Goal: Task Accomplishment & Management: Use online tool/utility

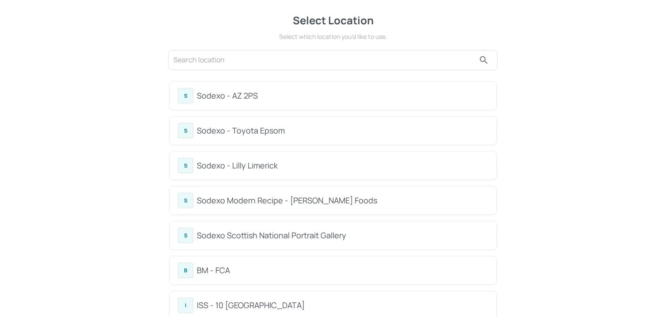
click at [250, 199] on div "Sodexo Modern Recipe - Kerry Foods" at bounding box center [342, 200] width 291 height 12
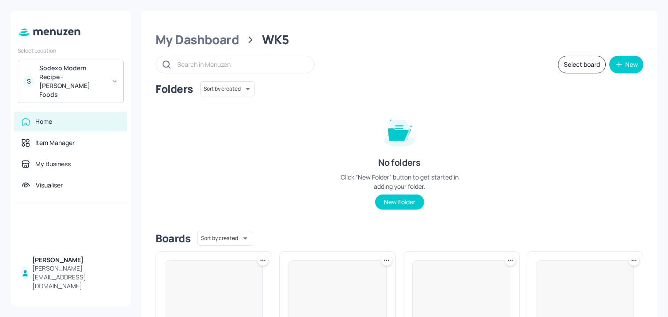
click at [82, 78] on div "Sodexo Modern Recipe - Kerry Foods" at bounding box center [72, 81] width 67 height 35
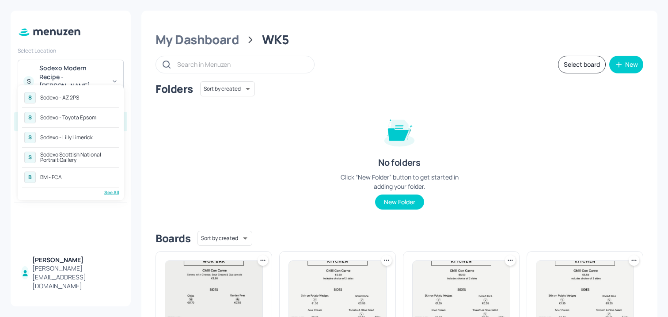
click at [108, 193] on div "See All" at bounding box center [70, 192] width 97 height 7
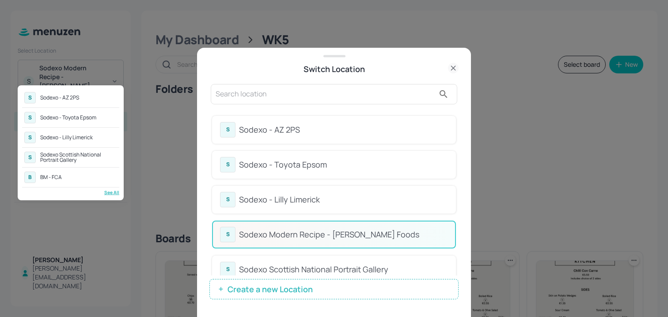
click at [382, 109] on div at bounding box center [334, 158] width 668 height 317
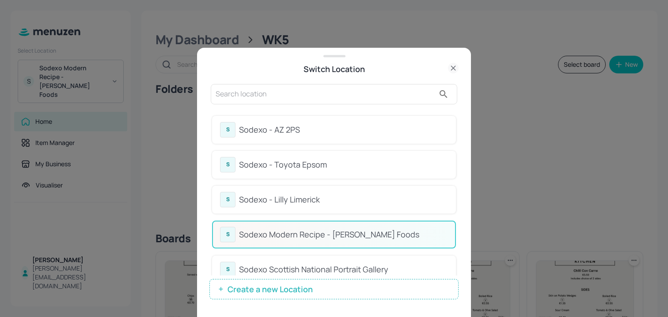
click at [359, 157] on div "S Sodexo - Toyota Epsom" at bounding box center [334, 164] width 228 height 15
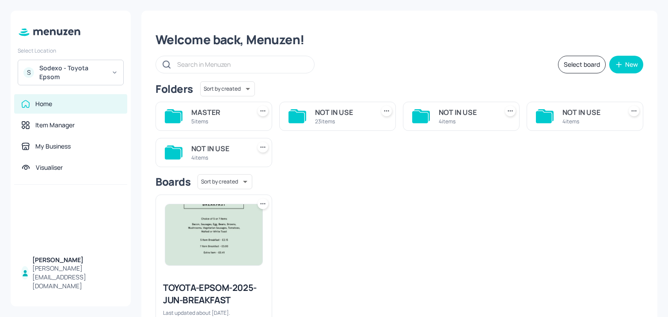
click at [242, 108] on div "MASTER" at bounding box center [219, 112] width 56 height 11
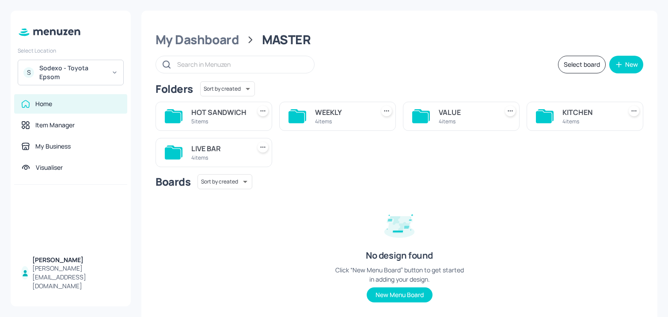
click at [497, 119] on div "VALUE 4 items" at bounding box center [461, 116] width 117 height 29
click at [455, 117] on div "VALUE" at bounding box center [467, 112] width 56 height 11
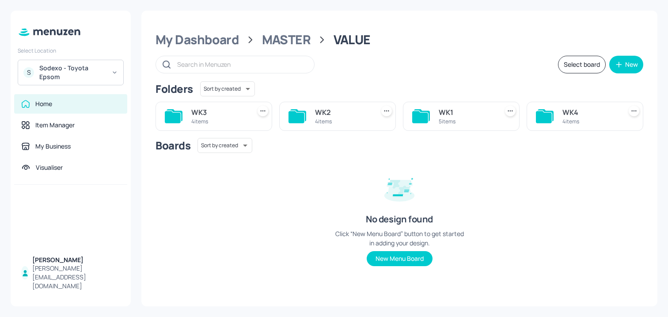
click at [345, 122] on div "4 items" at bounding box center [343, 122] width 56 height 8
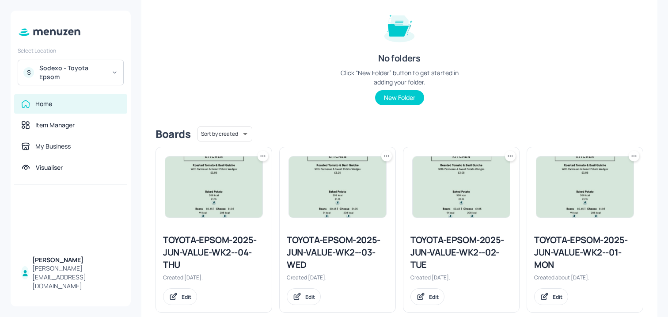
scroll to position [121, 0]
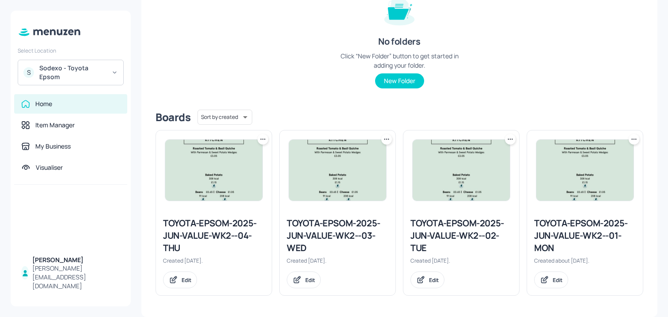
click at [633, 137] on icon at bounding box center [634, 139] width 9 height 9
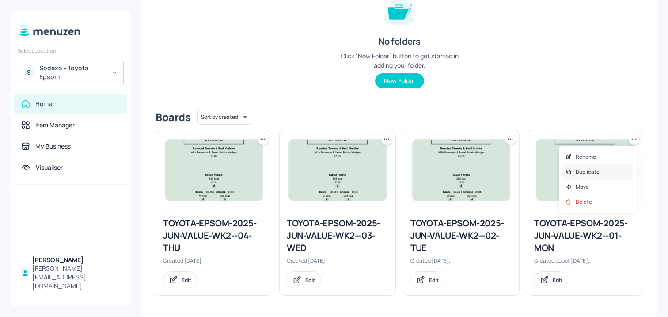
click at [583, 172] on p "Duplicate" at bounding box center [588, 172] width 24 height 8
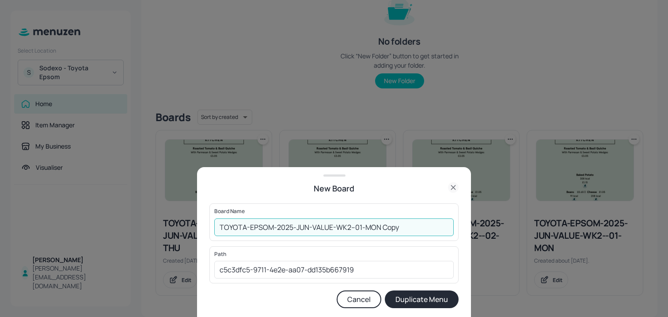
click at [215, 227] on input "TOYOTA-EPSOM-2025-JUN-VALUE-WK2--01-MON Copy" at bounding box center [334, 227] width 240 height 18
click at [406, 224] on input "01ED-TOYOTA-EPSOM-2025-JUN-VALUE-WK2--01-MON Copy" at bounding box center [334, 227] width 240 height 18
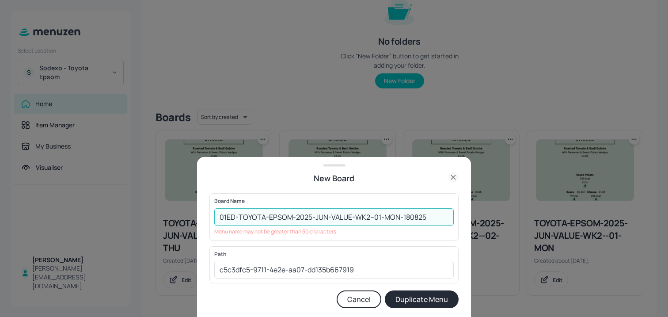
click at [391, 219] on input "01ED-TOYOTA-EPSOM-2025-JUN-VALUE-WK2--01-MON-180825" at bounding box center [334, 217] width 240 height 18
click at [377, 218] on input "01ED-TOYOTA-EPSOM-2025-JUN-VALUE-WK2--01-MON-180825" at bounding box center [334, 217] width 240 height 18
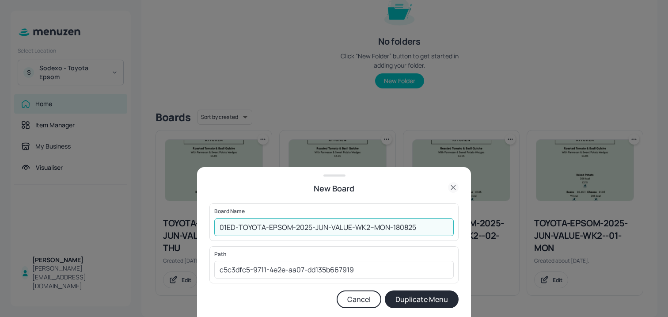
type input "01ED-TOYOTA-EPSOM-2025-JUN-VALUE-WK2--MON-180825"
click at [438, 297] on button "Duplicate Menu" at bounding box center [422, 299] width 74 height 18
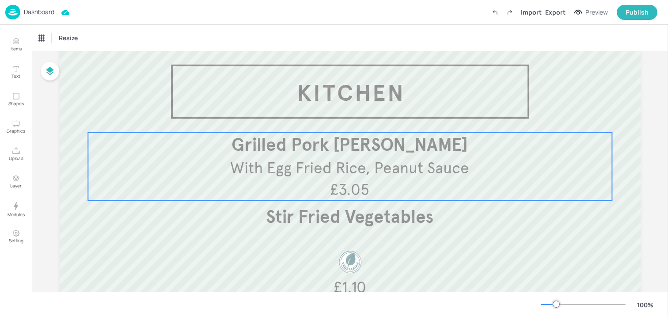
scroll to position [58, 0]
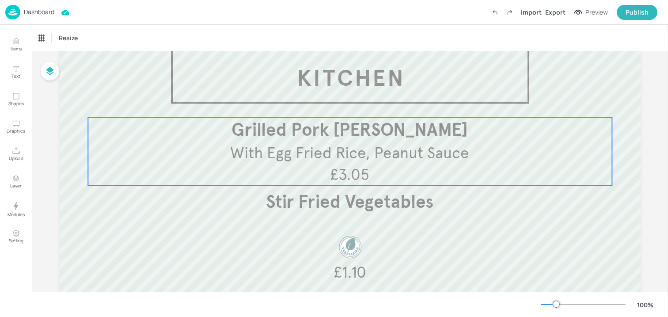
click at [368, 137] on span "Grilled Pork Satay Skewer" at bounding box center [350, 130] width 236 height 22
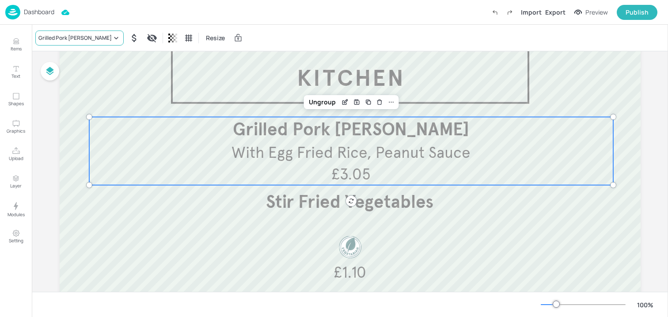
click at [91, 38] on div "Grilled Pork Satay Skewer" at bounding box center [74, 38] width 73 height 8
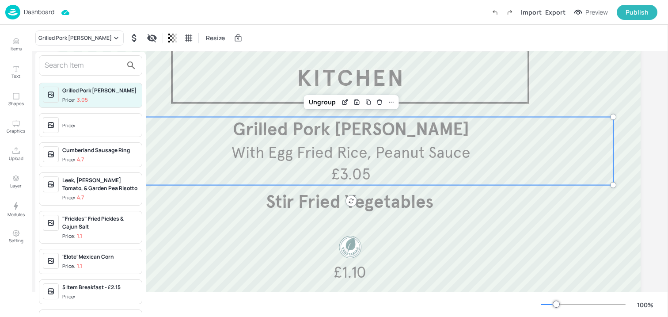
click at [76, 64] on input "text" at bounding box center [84, 65] width 78 height 14
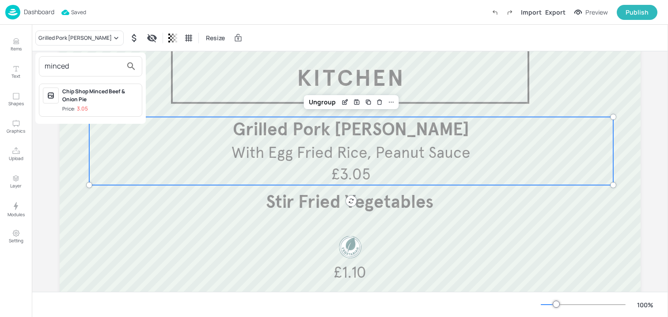
type input "minced"
click at [86, 101] on div "Chip Shop Minced Beef & Onion Pie" at bounding box center [100, 96] width 76 height 16
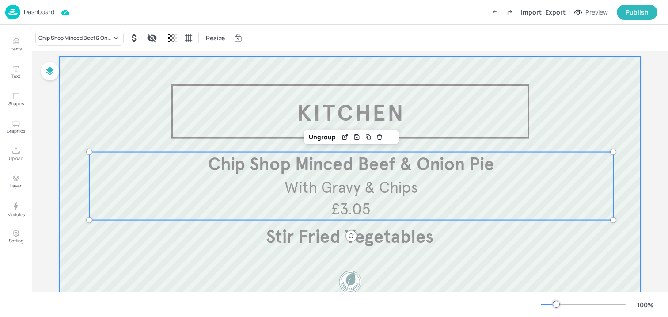
scroll to position [19, 0]
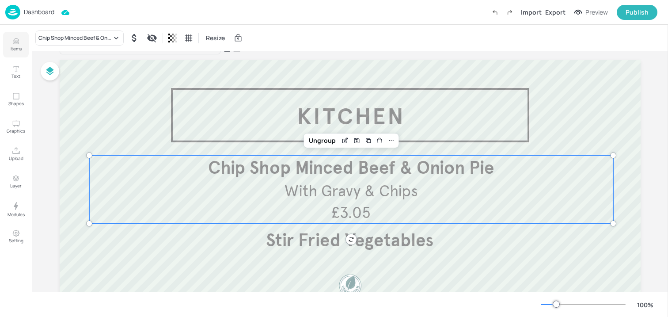
click at [12, 45] on icon "Items" at bounding box center [16, 41] width 8 height 8
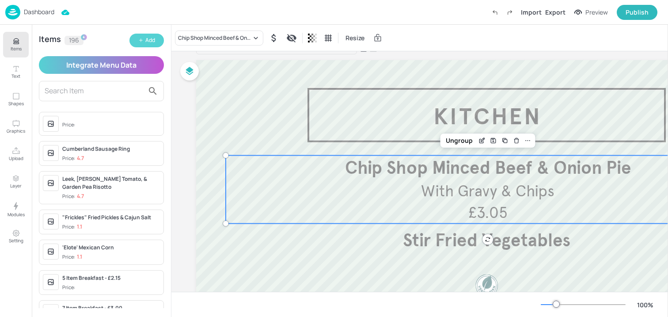
click at [139, 38] on icon "button" at bounding box center [140, 40] width 5 height 5
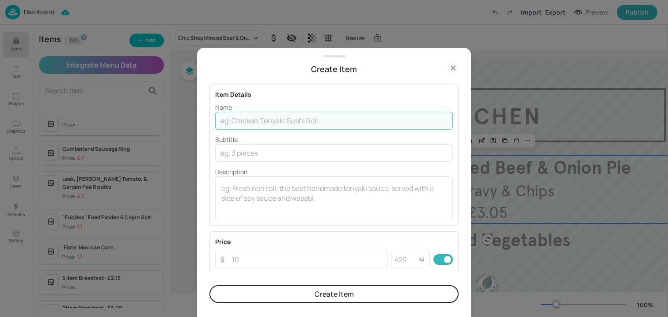
click at [228, 125] on input "text" at bounding box center [334, 121] width 238 height 18
type input "N"
type input "Minced Beef & Onion Puff Pastry topped Pie"
click at [248, 151] on input "text" at bounding box center [334, 153] width 238 height 18
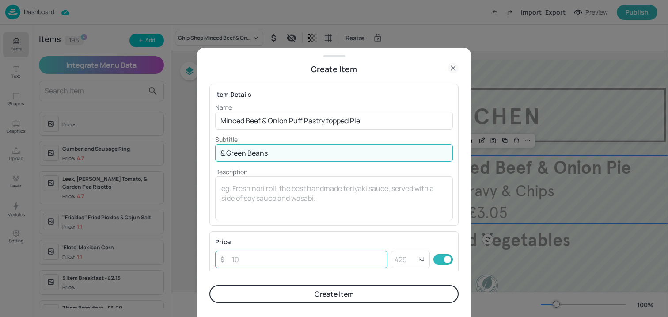
type input "& Green Beans"
click at [273, 263] on input "number" at bounding box center [307, 260] width 161 height 18
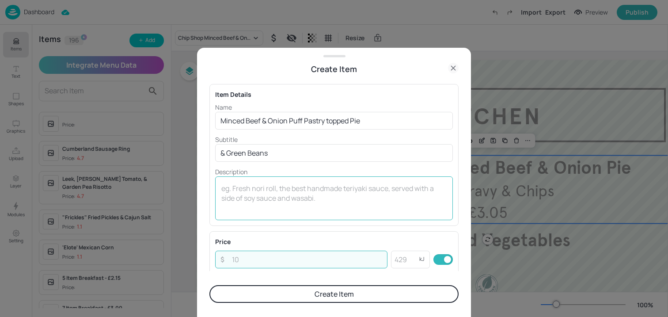
click at [275, 207] on textarea at bounding box center [333, 197] width 225 height 29
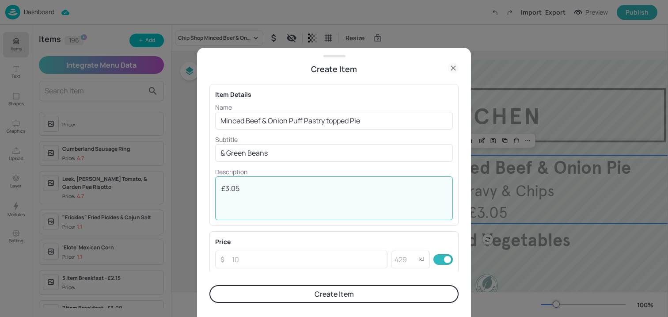
type textarea "£3.05"
click at [310, 297] on button "Create Item" at bounding box center [333, 294] width 249 height 18
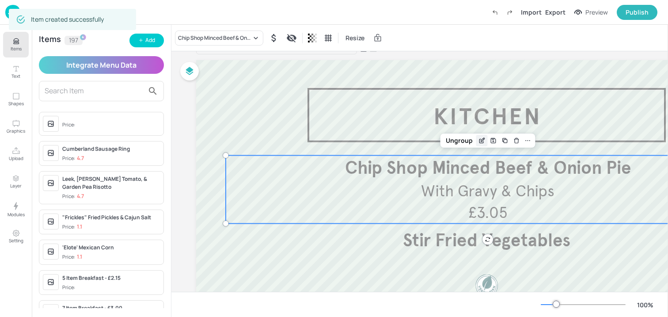
click at [478, 142] on icon "Edit Item" at bounding box center [482, 140] width 8 height 7
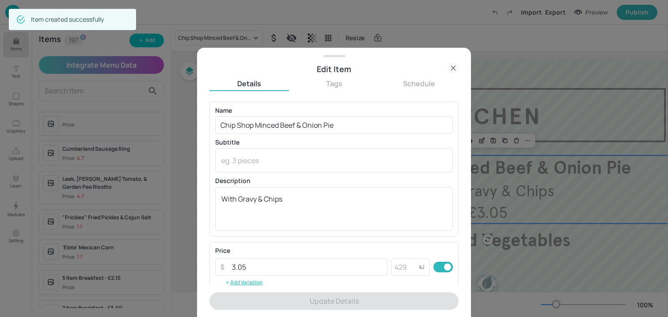
click at [453, 70] on icon at bounding box center [453, 68] width 11 height 11
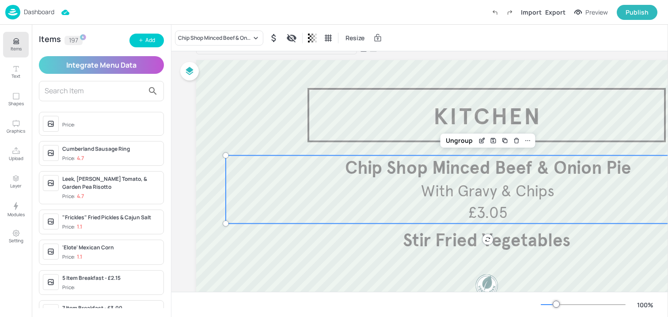
click at [65, 91] on input "text" at bounding box center [94, 91] width 99 height 14
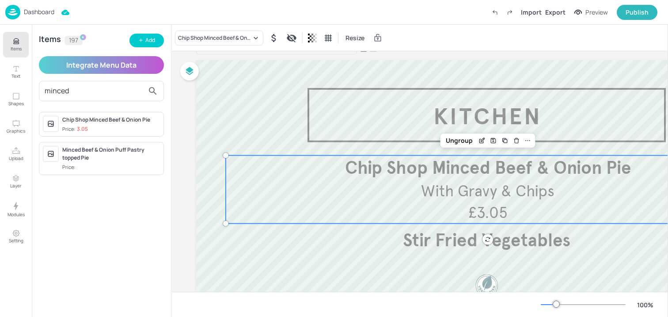
type input "minced"
click at [81, 156] on div "Minced Beef & Onion Puff Pastry topped Pie" at bounding box center [111, 154] width 98 height 16
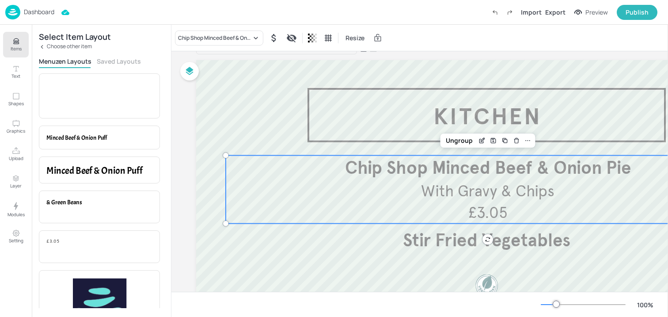
click at [103, 57] on div "Select Item Layout Choose other item Menuzen Layouts Saved Layouts Item Price M…" at bounding box center [101, 171] width 139 height 292
click at [103, 59] on button "Saved Layouts" at bounding box center [119, 61] width 44 height 8
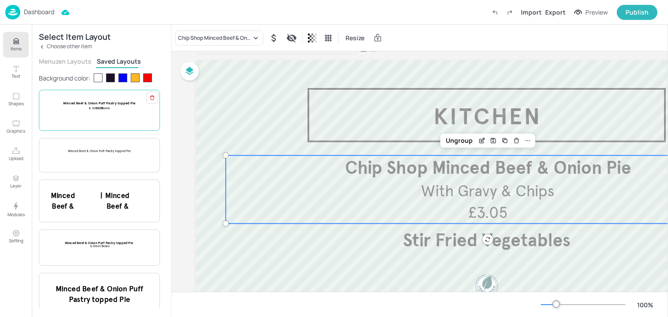
click at [100, 115] on div at bounding box center [100, 117] width 18 height 4
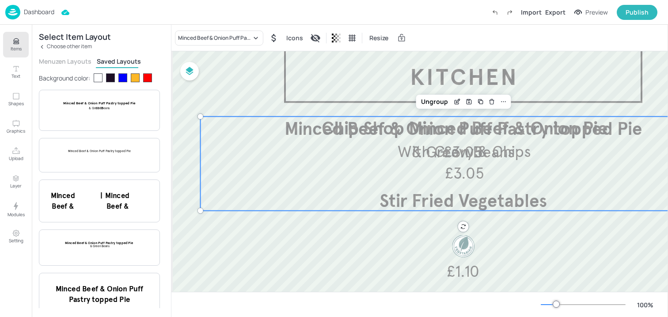
scroll to position [67, 23]
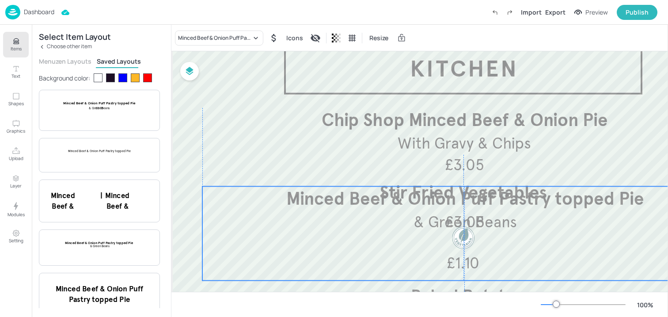
drag, startPoint x: 333, startPoint y: 152, endPoint x: 333, endPoint y: 231, distance: 79.1
click at [333, 231] on p "£3.05" at bounding box center [465, 222] width 457 height 22
click at [491, 174] on icon "Delete" at bounding box center [494, 171] width 7 height 7
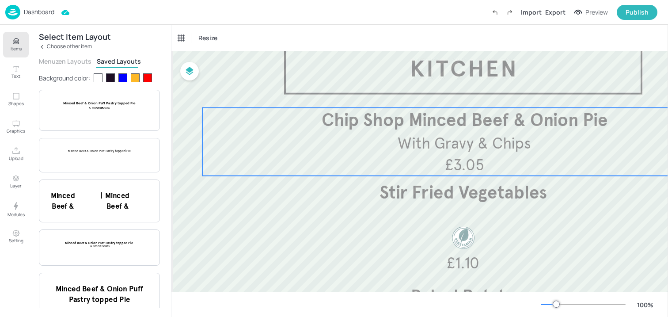
click at [464, 147] on span "With Gravy & Chips" at bounding box center [464, 142] width 133 height 19
click at [47, 49] on p "Choose other item" at bounding box center [69, 46] width 45 height 6
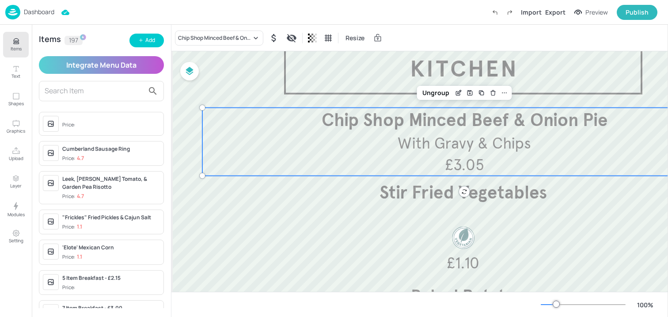
click at [24, 46] on button "Items" at bounding box center [16, 45] width 26 height 26
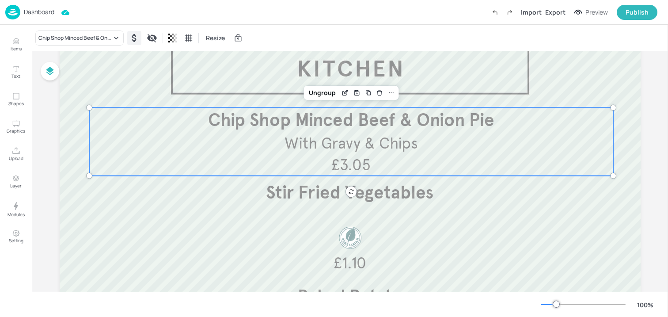
scroll to position [67, 0]
click at [131, 38] on icon "Hide symbol" at bounding box center [134, 38] width 11 height 11
click at [131, 38] on icon "Show symbol" at bounding box center [134, 38] width 11 height 11
click at [97, 39] on div "Chip Shop Minced Beef & Onion Pie" at bounding box center [74, 38] width 73 height 8
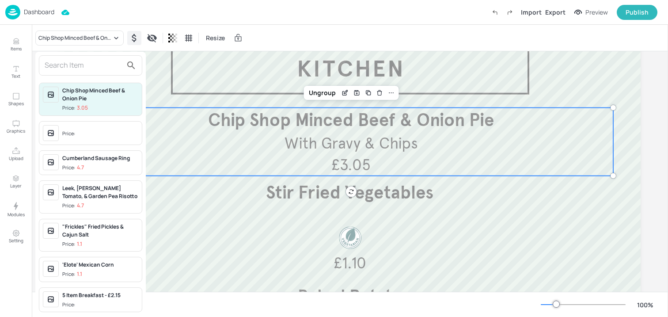
click at [92, 66] on input "text" at bounding box center [84, 65] width 78 height 14
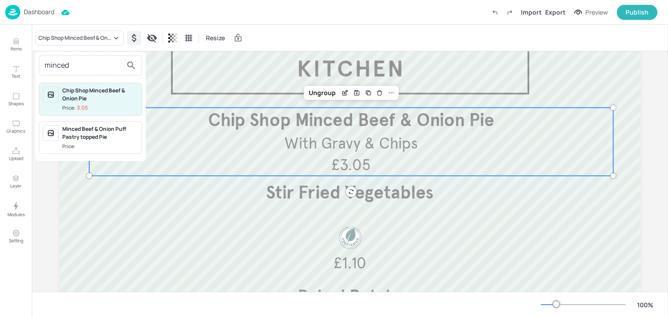
type input "minced"
click at [102, 128] on div "Minced Beef & Onion Puff Pastry topped Pie" at bounding box center [100, 133] width 76 height 16
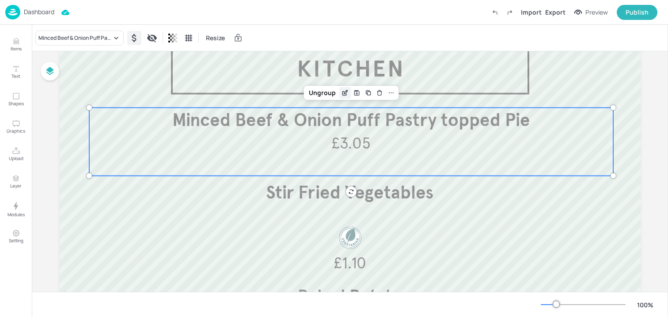
click at [343, 94] on icon "Edit Item" at bounding box center [345, 93] width 4 height 4
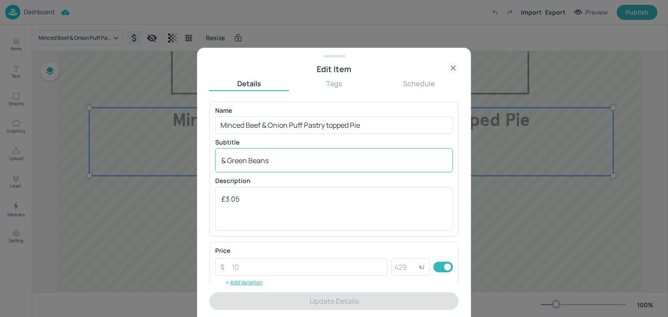
click at [277, 165] on div "& Green Beans x ​" at bounding box center [334, 160] width 238 height 24
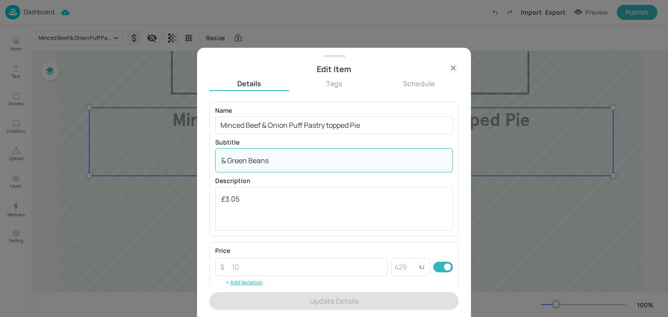
click at [256, 161] on textarea "& Green Beans" at bounding box center [333, 161] width 225 height 10
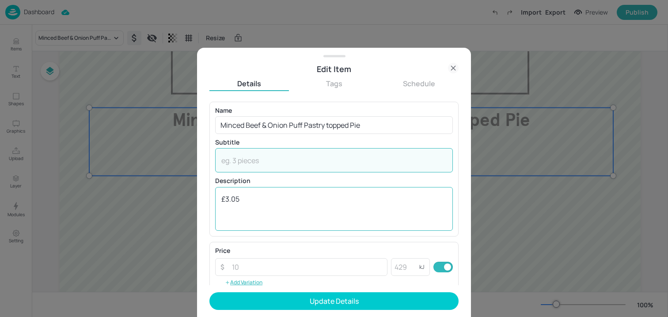
click at [249, 202] on textarea "£3.05" at bounding box center [333, 208] width 225 height 29
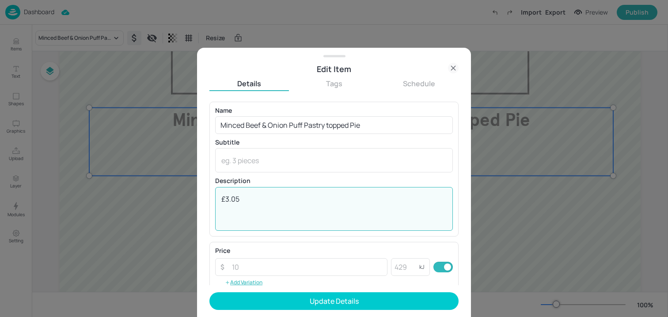
click at [249, 202] on textarea "£3.05" at bounding box center [333, 208] width 225 height 29
paste textarea "& Green Beans"
type textarea "& Green Beans"
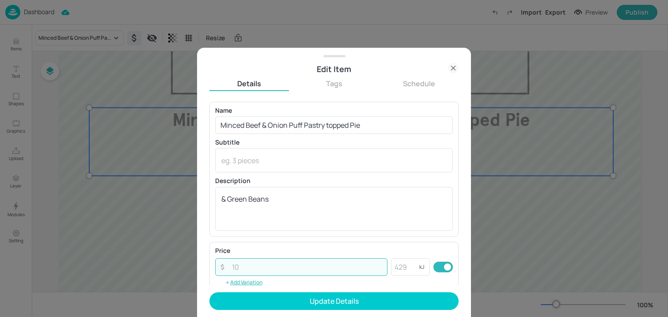
click at [240, 269] on input "number" at bounding box center [307, 267] width 161 height 18
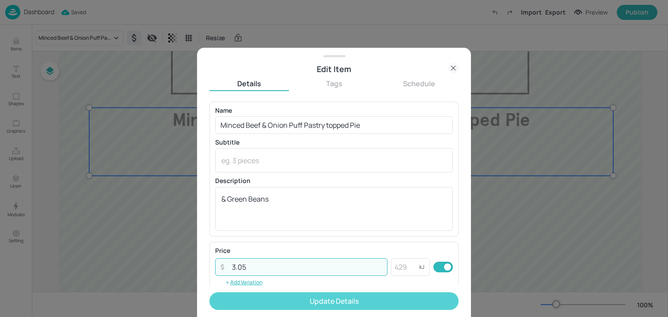
type input "3.05"
click at [273, 307] on button "Update Details" at bounding box center [333, 301] width 249 height 18
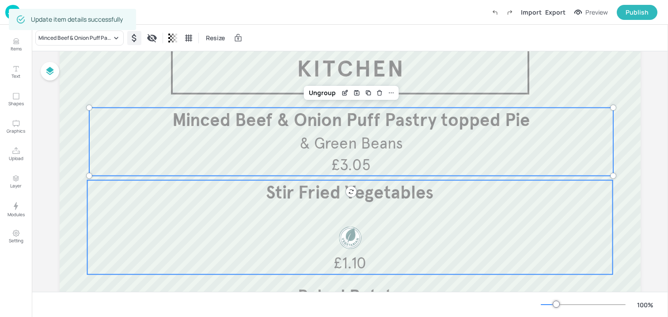
click at [288, 210] on div "Stir Fried Vegetables £1.10" at bounding box center [350, 227] width 526 height 94
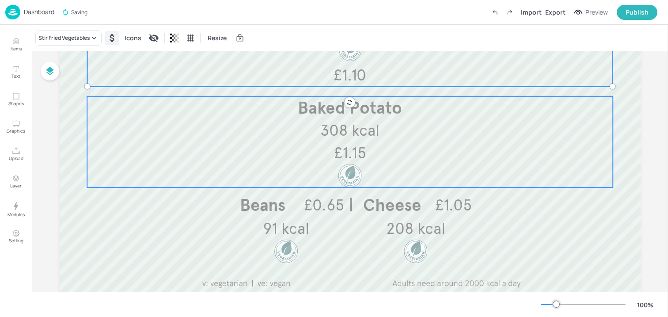
scroll to position [287, 0]
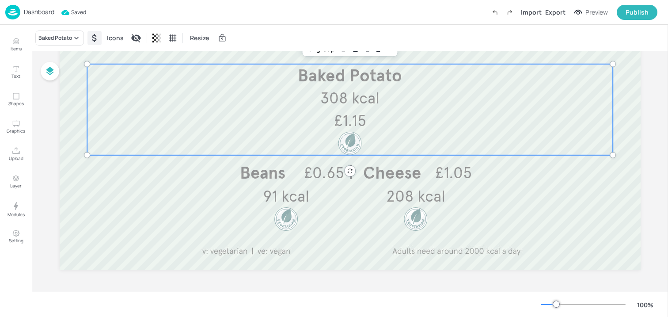
click at [316, 123] on div "Baked Potato £1.15 308 kcal" at bounding box center [350, 109] width 526 height 91
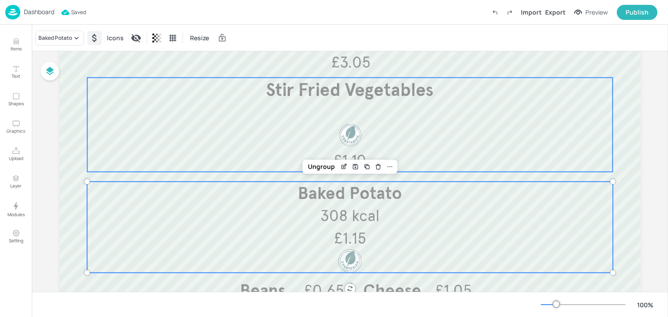
scroll to position [162, 0]
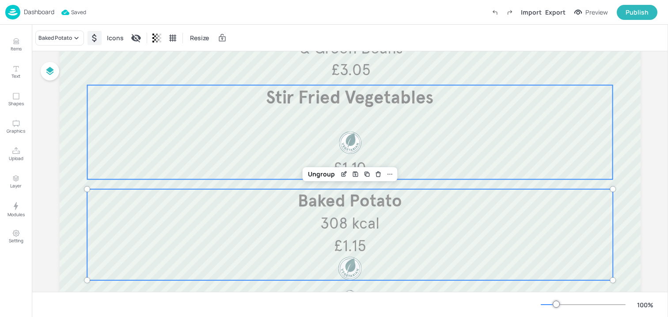
click at [312, 113] on div "Stir Fried Vegetables £1.10" at bounding box center [350, 132] width 526 height 94
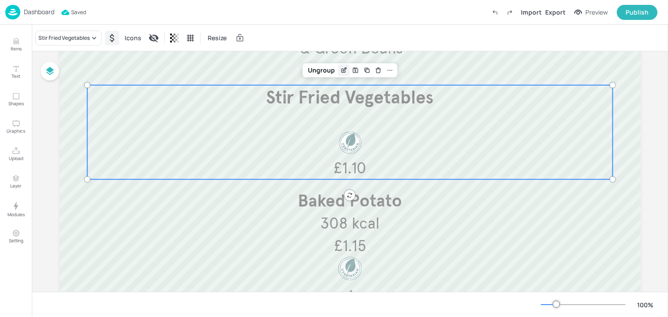
click at [343, 68] on icon "Edit Item" at bounding box center [345, 69] width 4 height 4
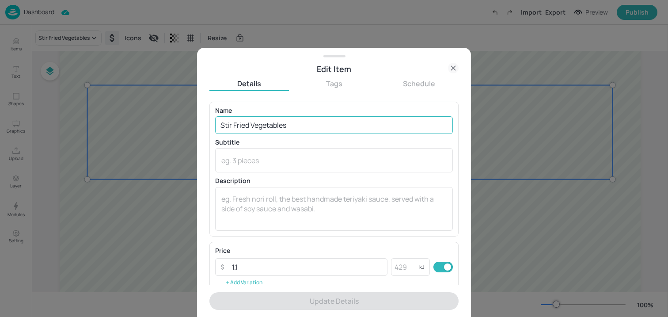
click at [268, 125] on input "Stir Fried Vegetables" at bounding box center [334, 125] width 238 height 18
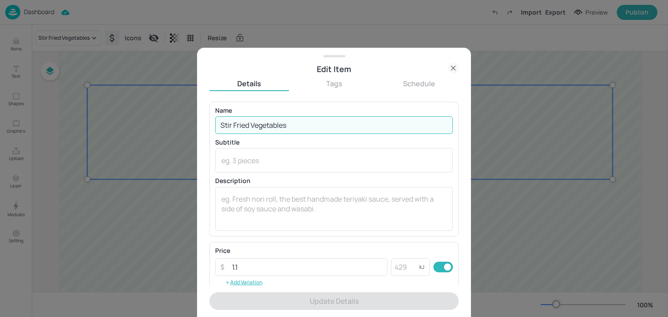
click at [268, 125] on input "Stir Fried Vegetables" at bounding box center [334, 125] width 238 height 18
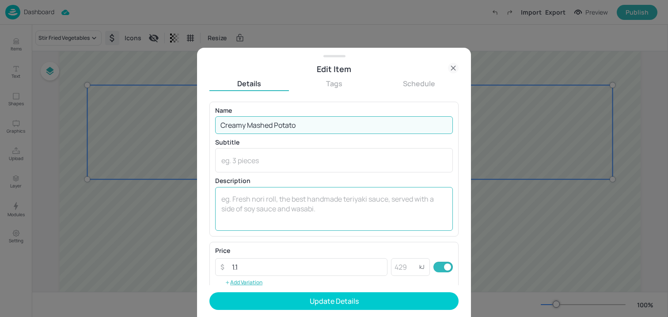
scroll to position [144, 0]
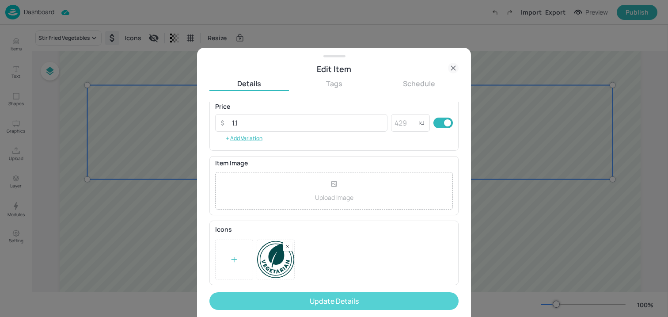
type input "Creamy Mashed Potato"
click at [297, 299] on button "Update Details" at bounding box center [333, 301] width 249 height 18
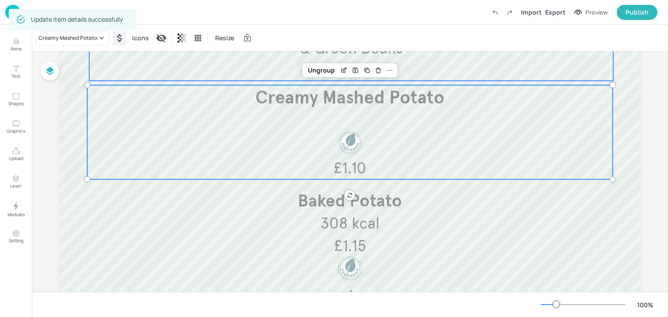
click at [562, 75] on div "Minced Beef & Onion Puff Pastry topped Pie £3.05 & Green Beans" at bounding box center [351, 47] width 524 height 68
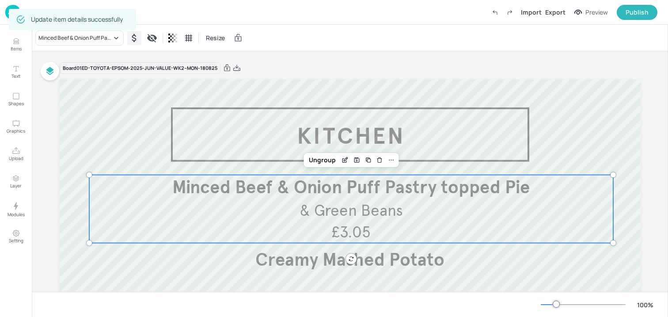
click at [605, 76] on div "Board 01ED-TOYOTA-EPSOM-2025-JUN-VALUE-WK2--MON-180825 Baked Potato £1.15 308 k…" at bounding box center [350, 320] width 581 height 517
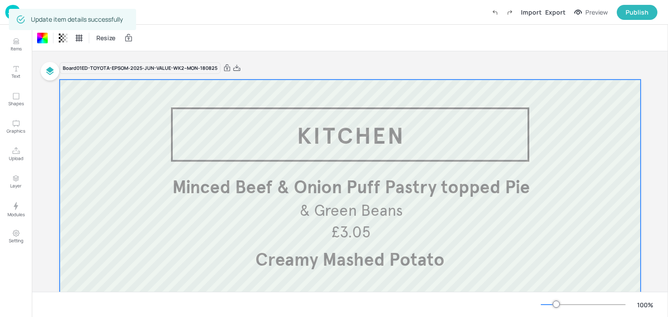
click at [372, 69] on div "Board 01ED-TOYOTA-EPSOM-2025-JUN-VALUE-WK2--MON-180825" at bounding box center [350, 68] width 581 height 12
click at [554, 15] on div "Export" at bounding box center [555, 12] width 20 height 9
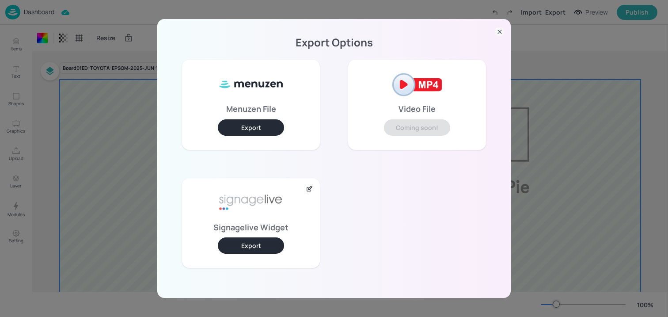
click at [246, 239] on button "Export" at bounding box center [251, 245] width 66 height 16
